Goal: Task Accomplishment & Management: Manage account settings

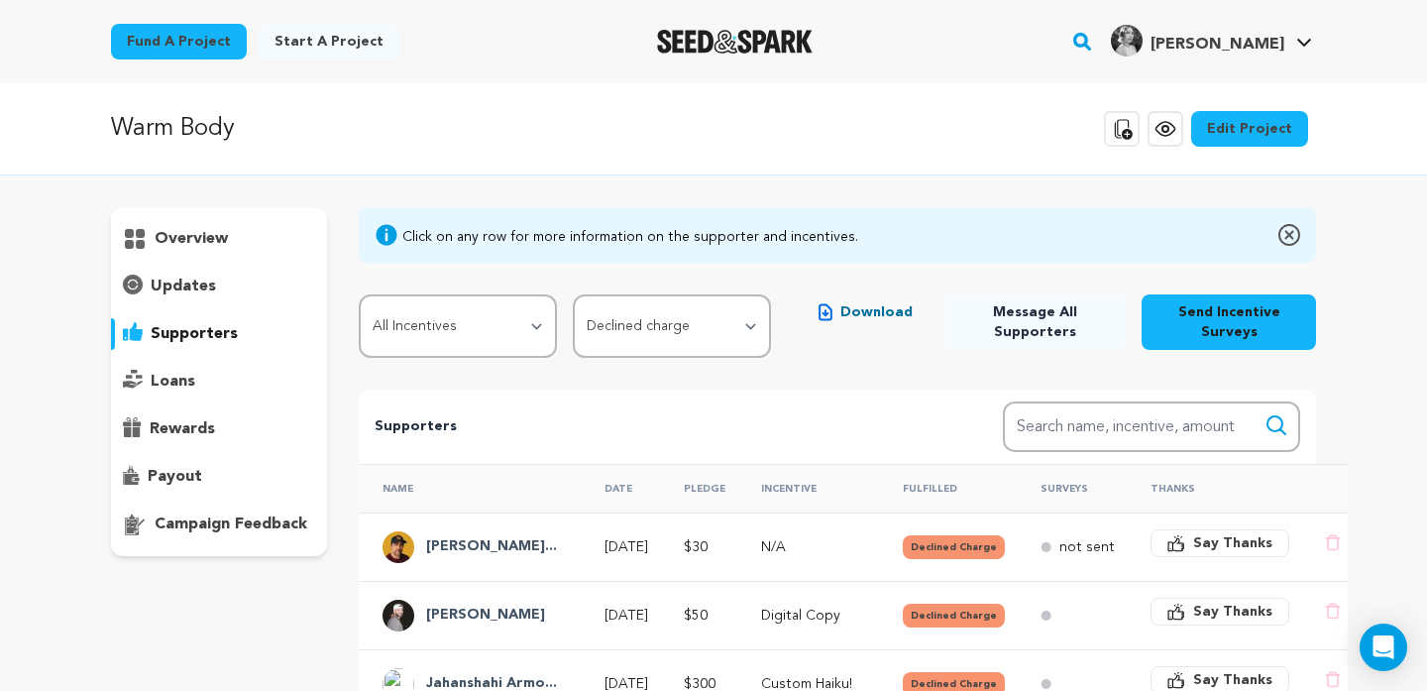
click at [722, 322] on select "All Supporters Survey not sent Survey incomplete Survey complete Incentive not …" at bounding box center [672, 325] width 198 height 63
select select
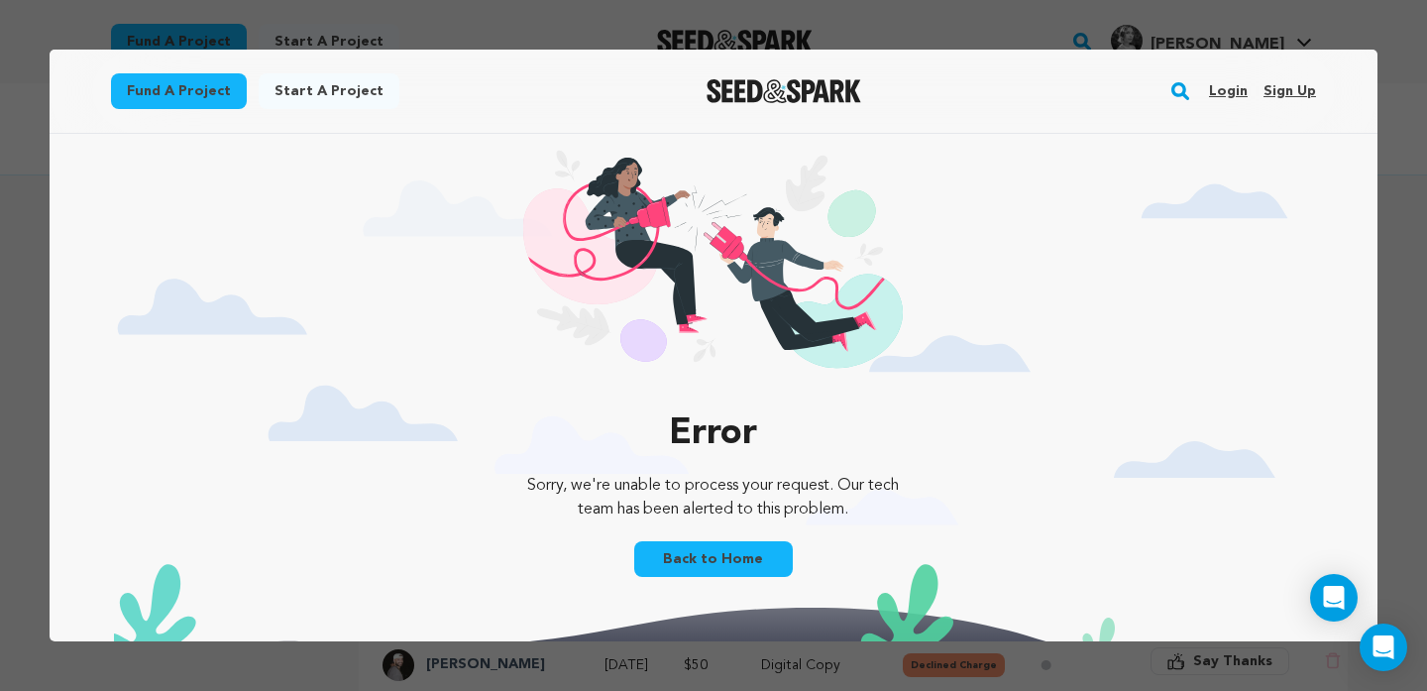
click at [723, 569] on link "Back to Home" at bounding box center [713, 559] width 159 height 36
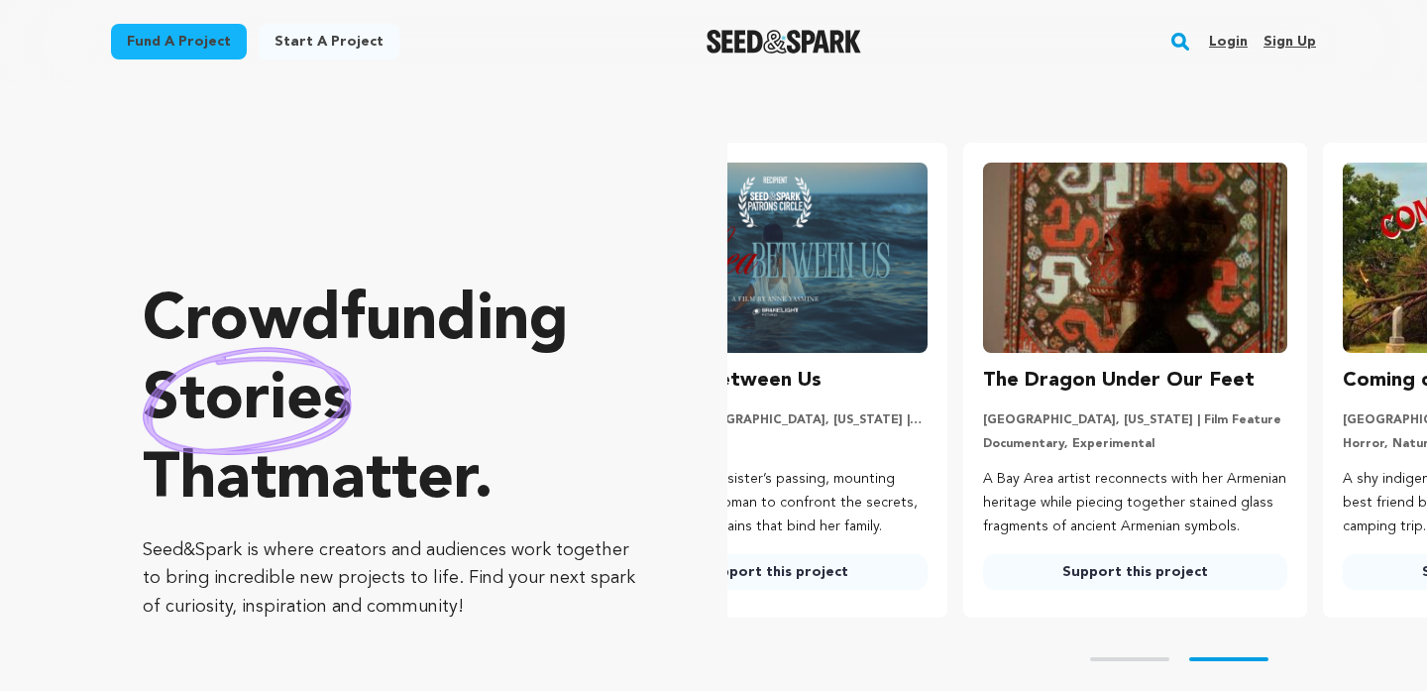
click at [1226, 45] on link "Login" at bounding box center [1228, 42] width 39 height 32
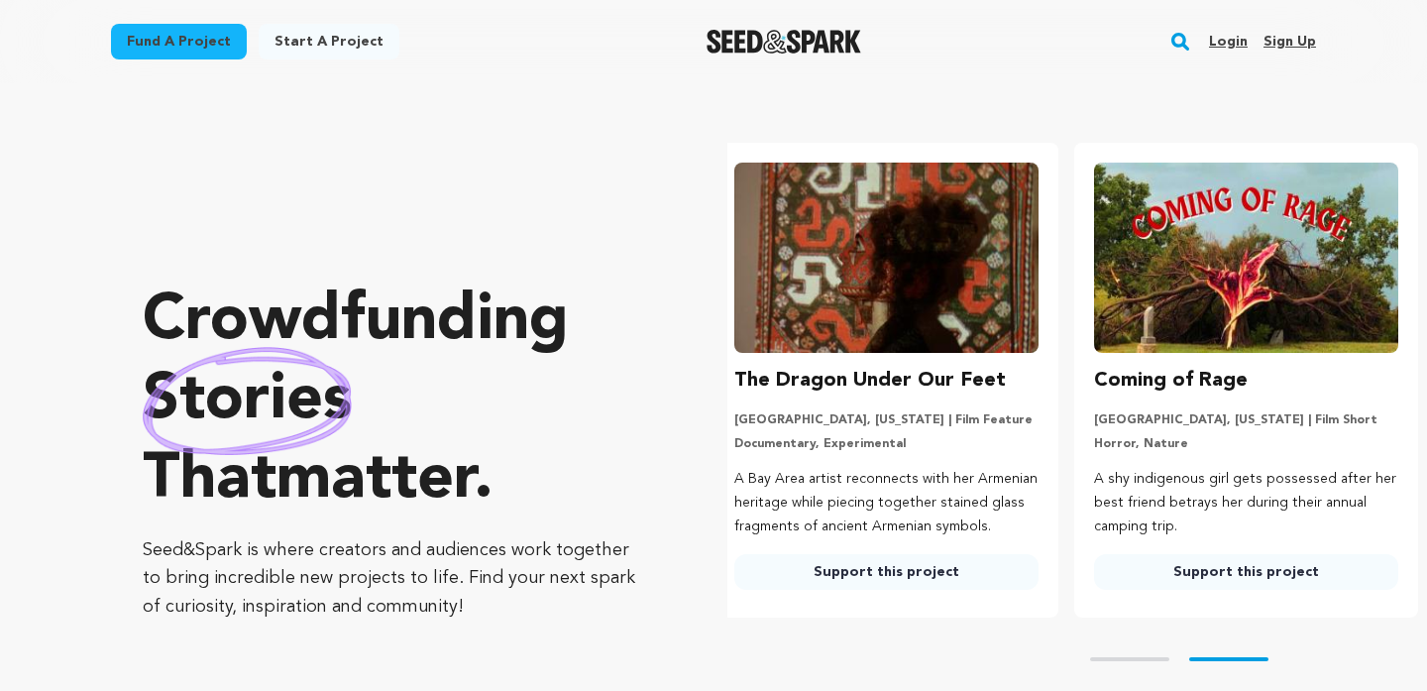
scroll to position [0, 375]
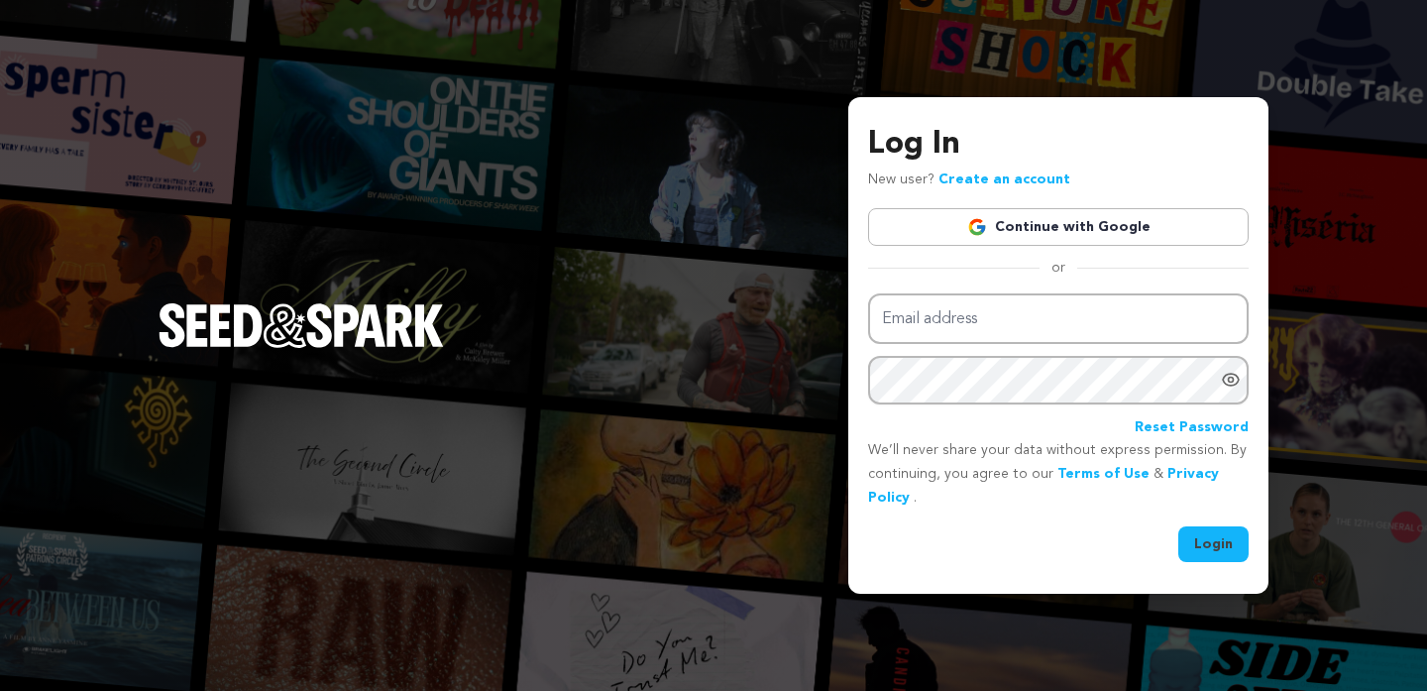
click at [1027, 233] on link "Continue with Google" at bounding box center [1058, 227] width 380 height 38
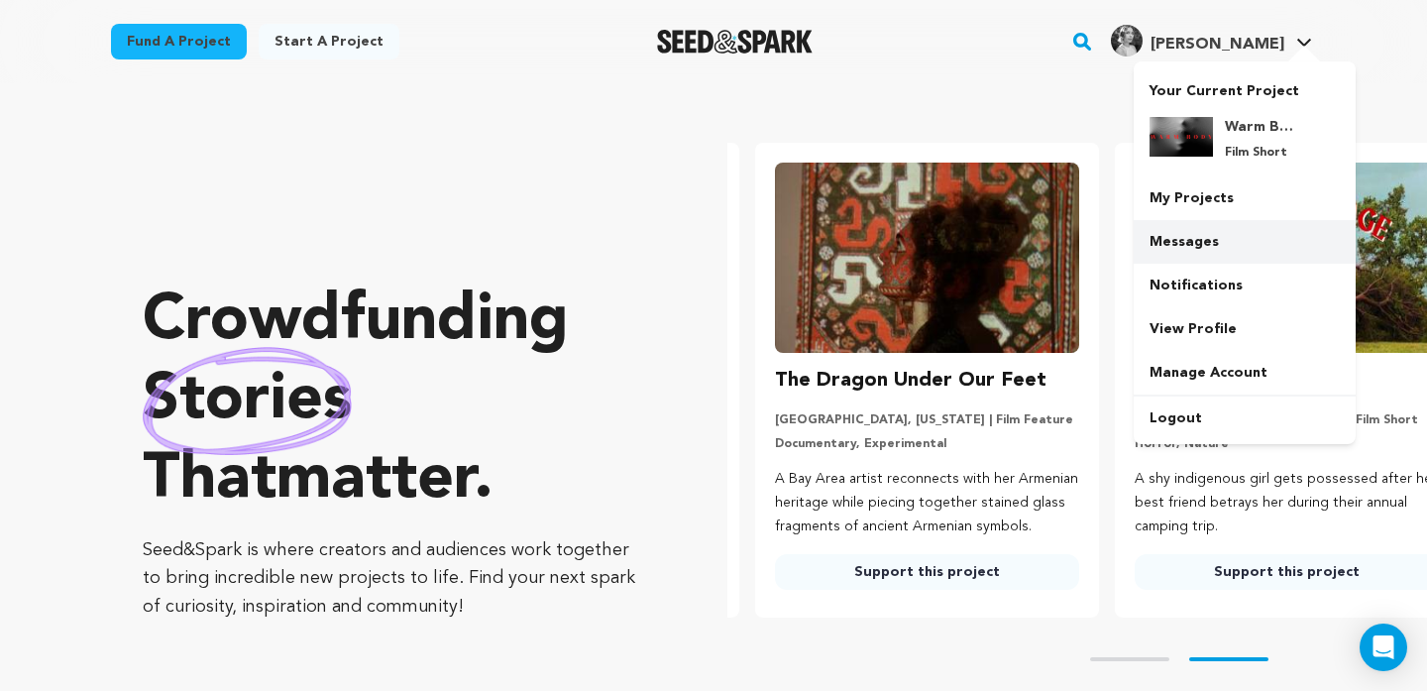
scroll to position [0, 375]
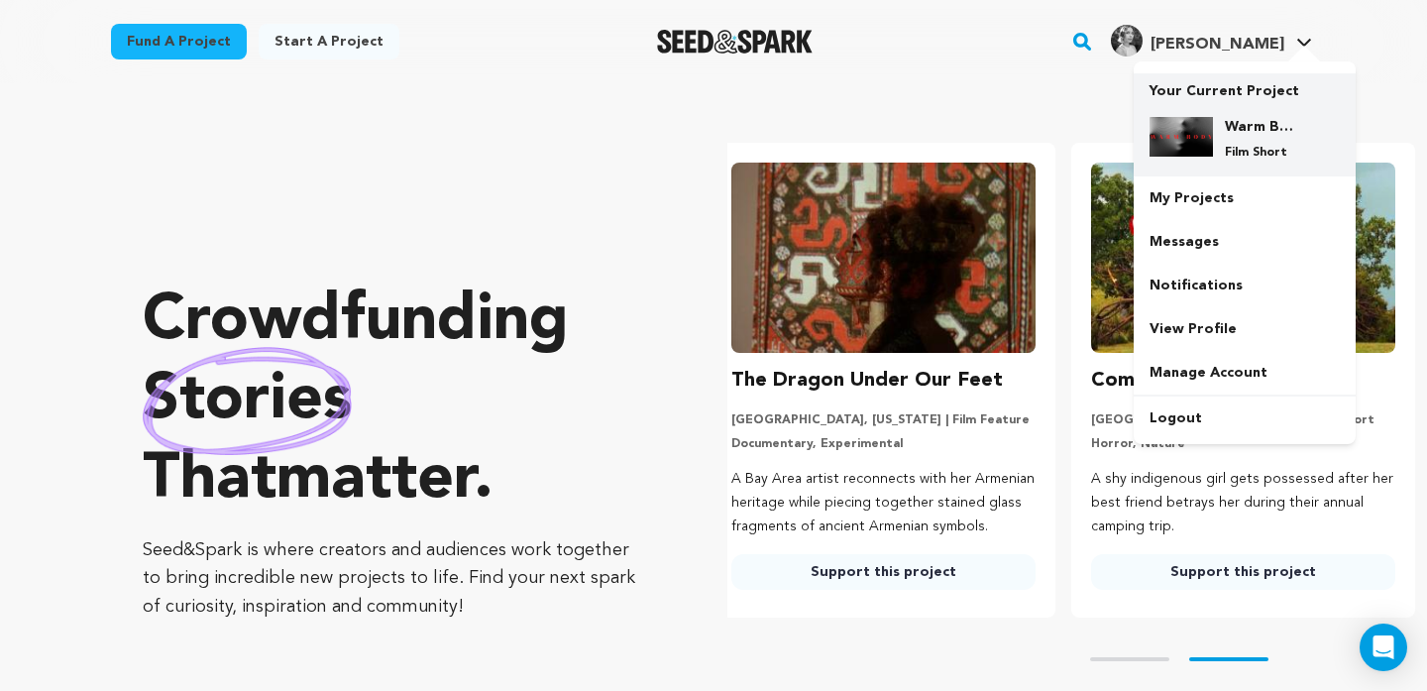
click at [1234, 153] on p "Film Short" at bounding box center [1260, 153] width 71 height 16
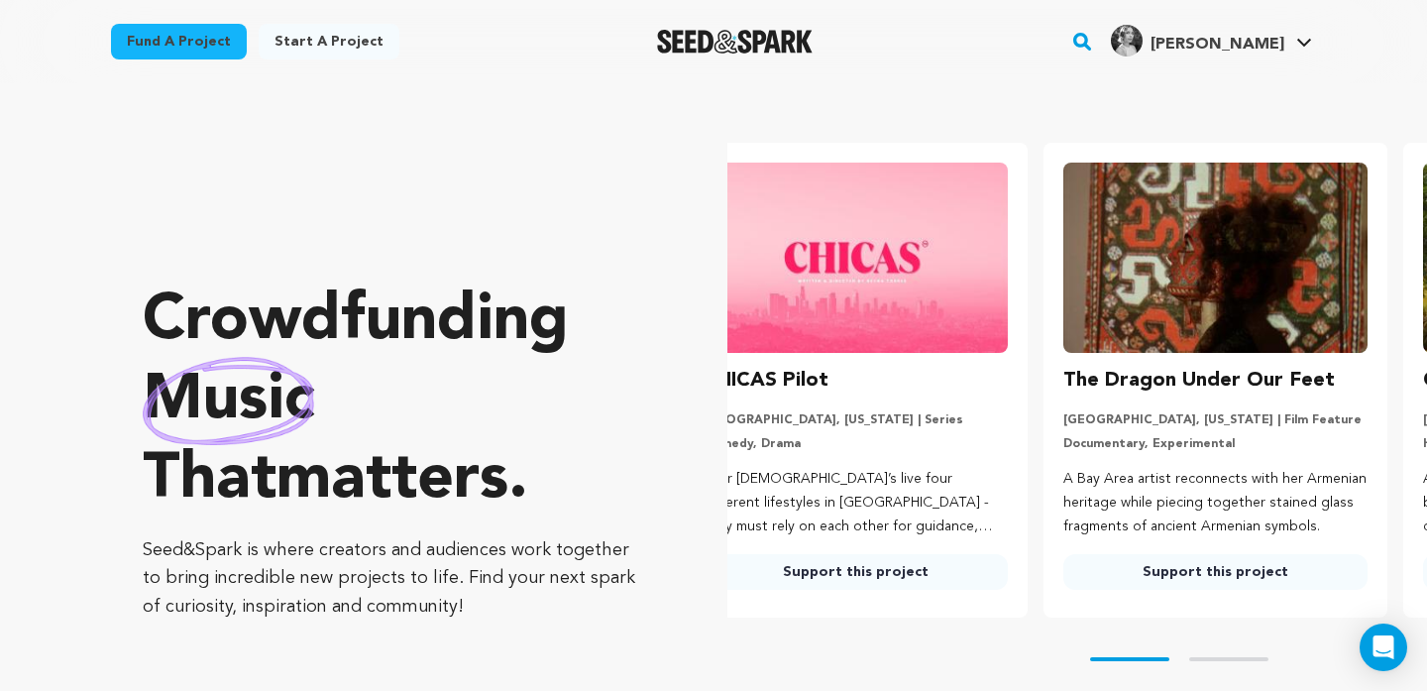
scroll to position [0, 0]
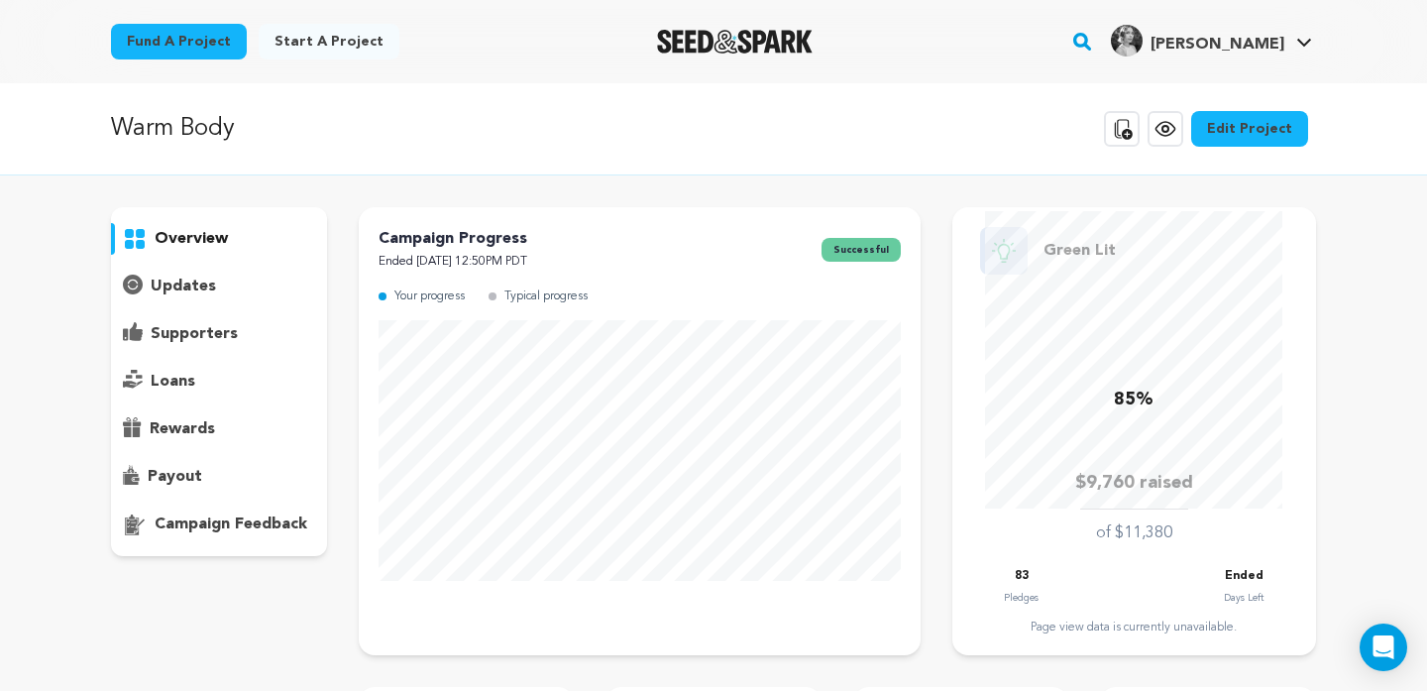
click at [219, 339] on p "supporters" at bounding box center [194, 334] width 87 height 24
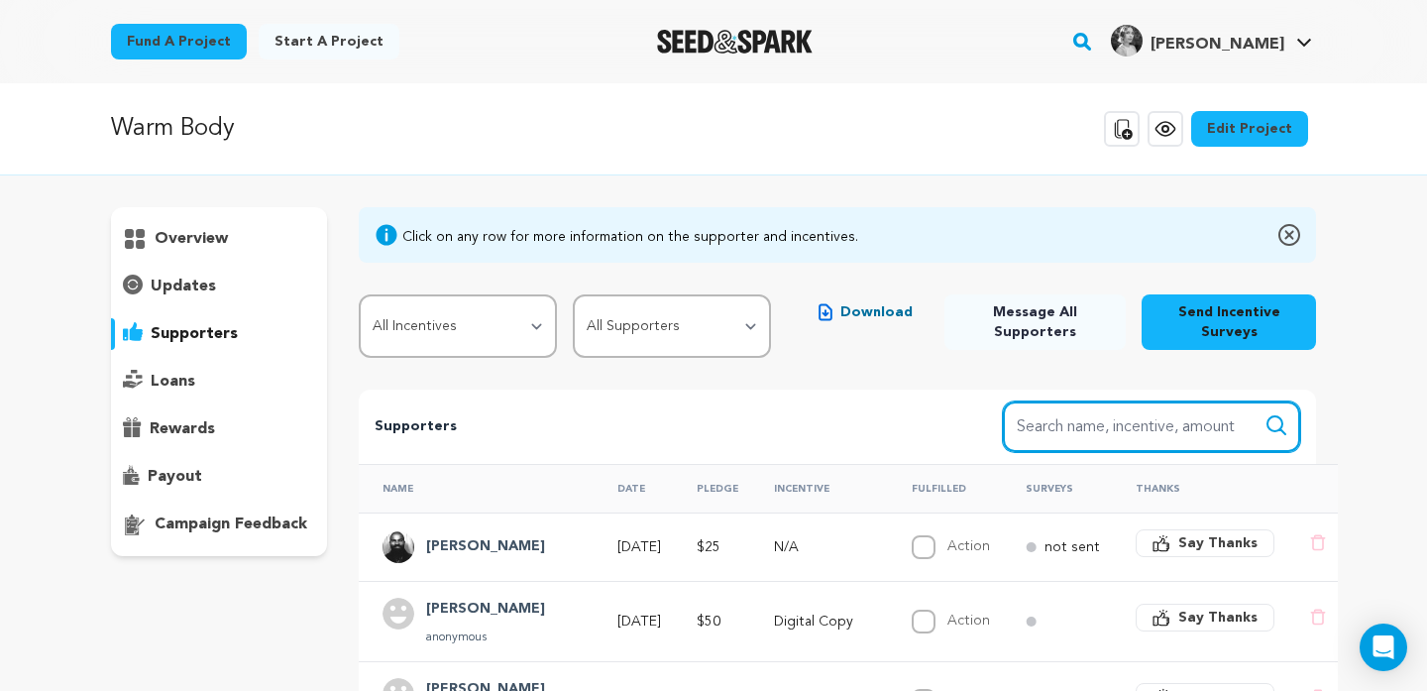
click at [1101, 424] on input "Search name, item" at bounding box center [1151, 426] width 297 height 51
click at [1264, 413] on button "Search" at bounding box center [1276, 425] width 24 height 24
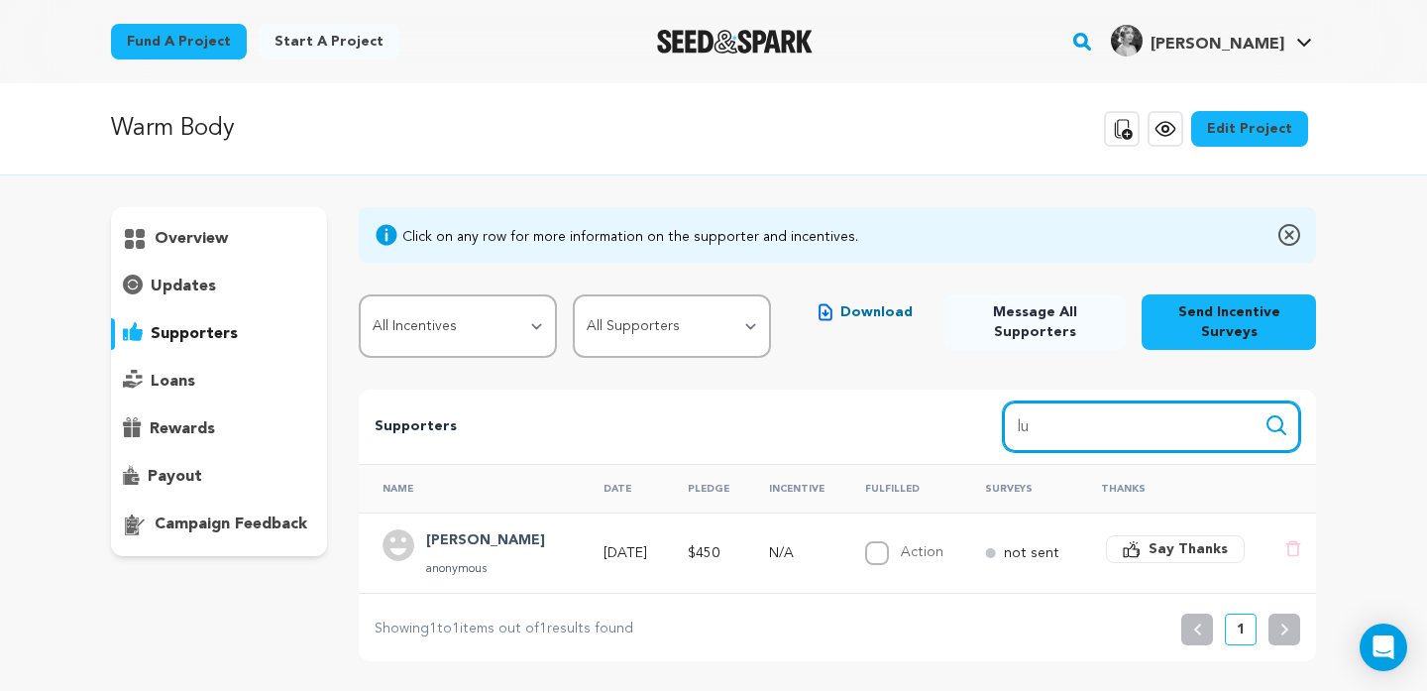
type input "l"
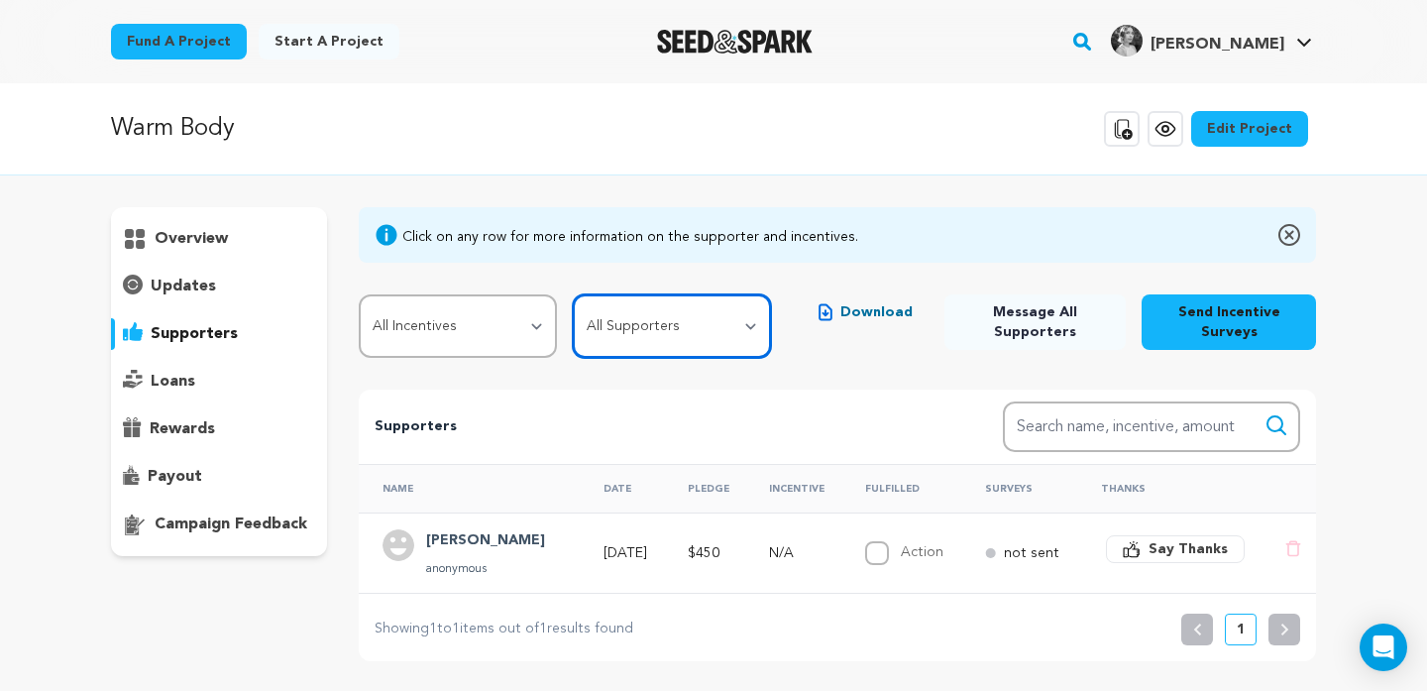
click at [751, 317] on select "All Supporters Survey not sent Survey incomplete Survey complete Incentive not …" at bounding box center [672, 325] width 198 height 63
select select "pledge_incomplete"
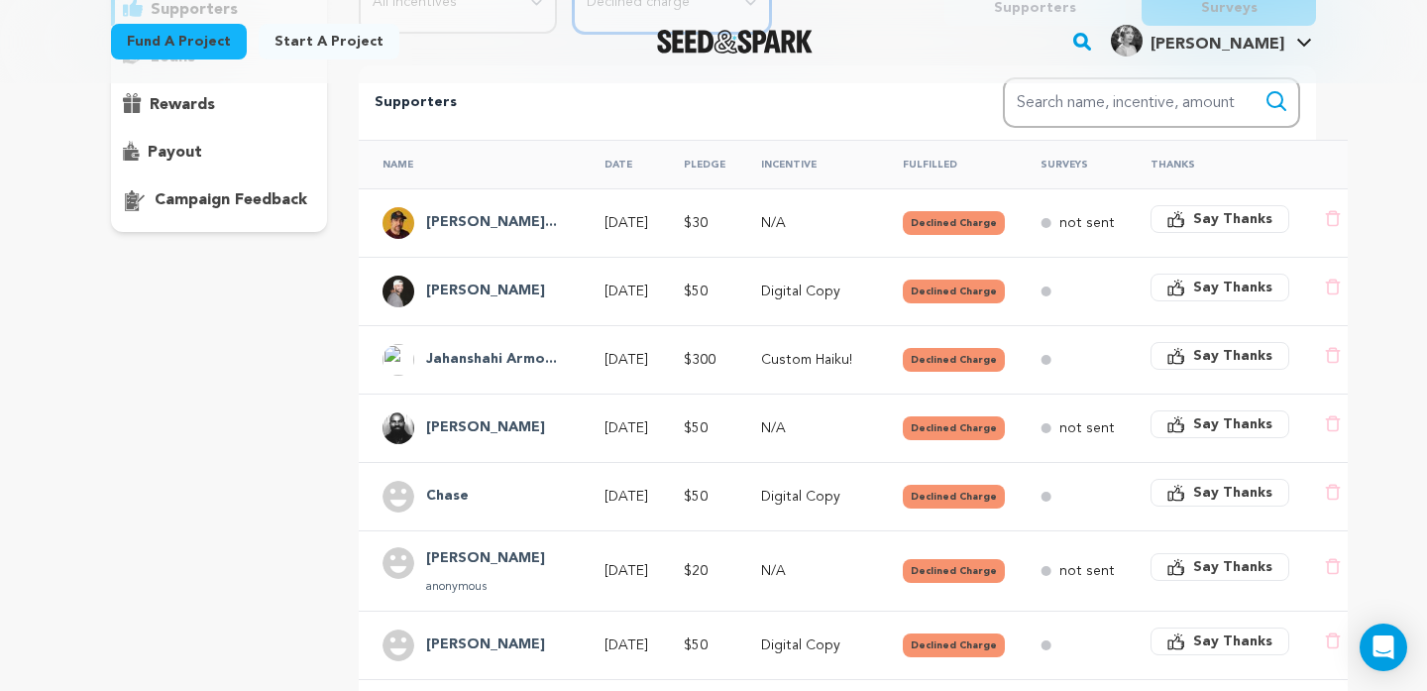
scroll to position [323, 0]
click at [455, 361] on h4 "Jahanshahi Armo..." at bounding box center [491, 361] width 131 height 24
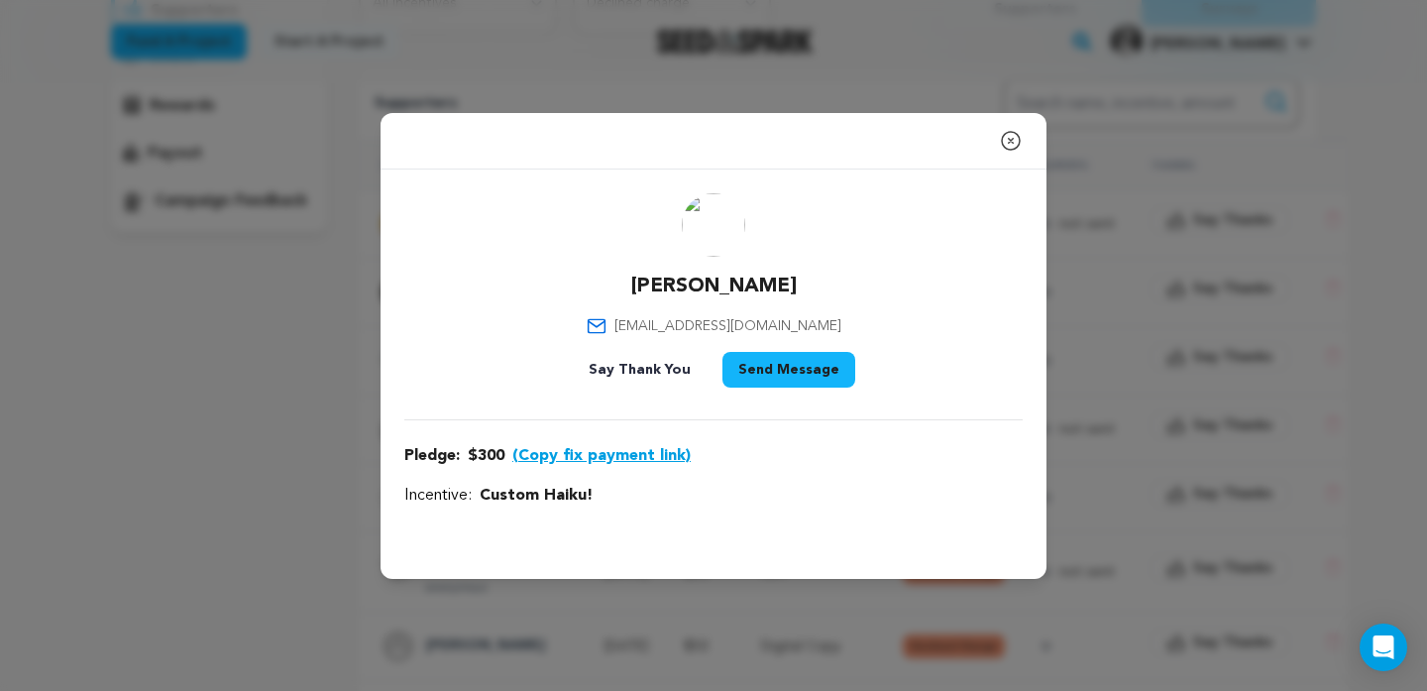
click at [1013, 144] on icon "button" at bounding box center [1011, 141] width 24 height 24
